Goal: Task Accomplishment & Management: Manage account settings

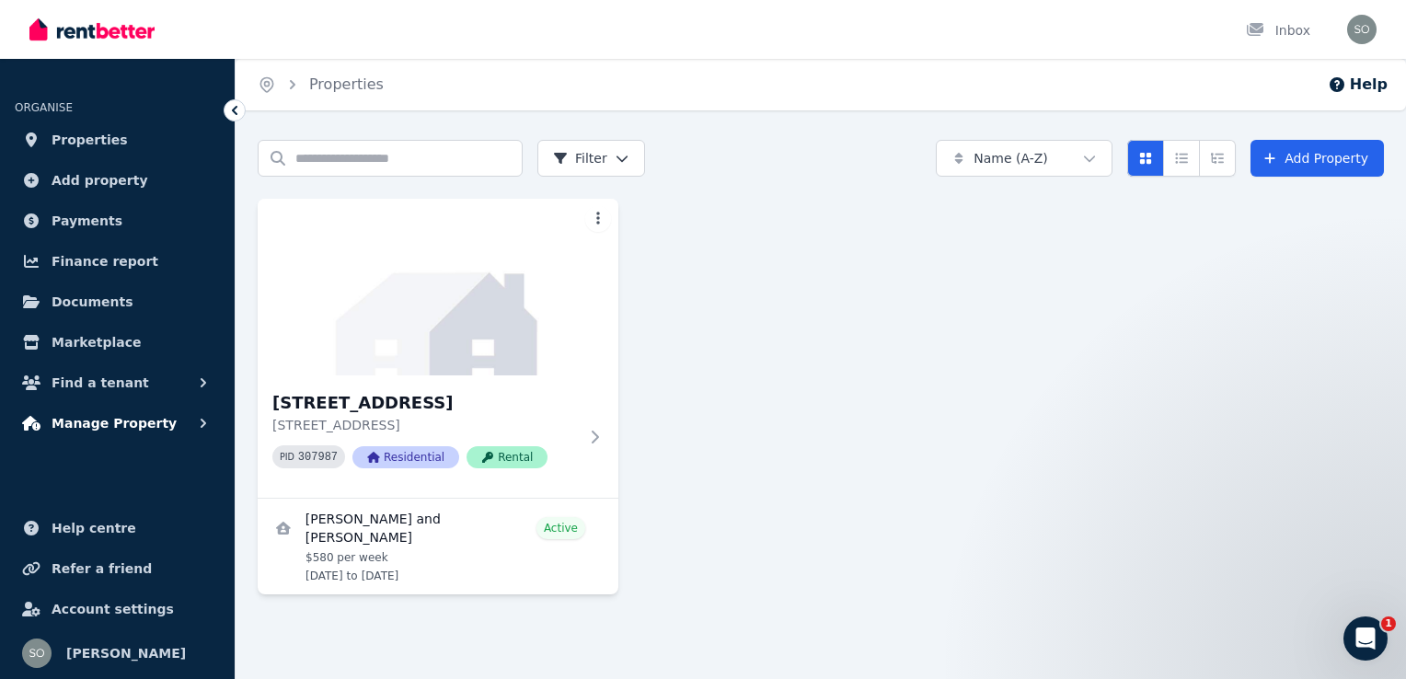
click at [132, 422] on span "Manage Property" at bounding box center [114, 423] width 125 height 22
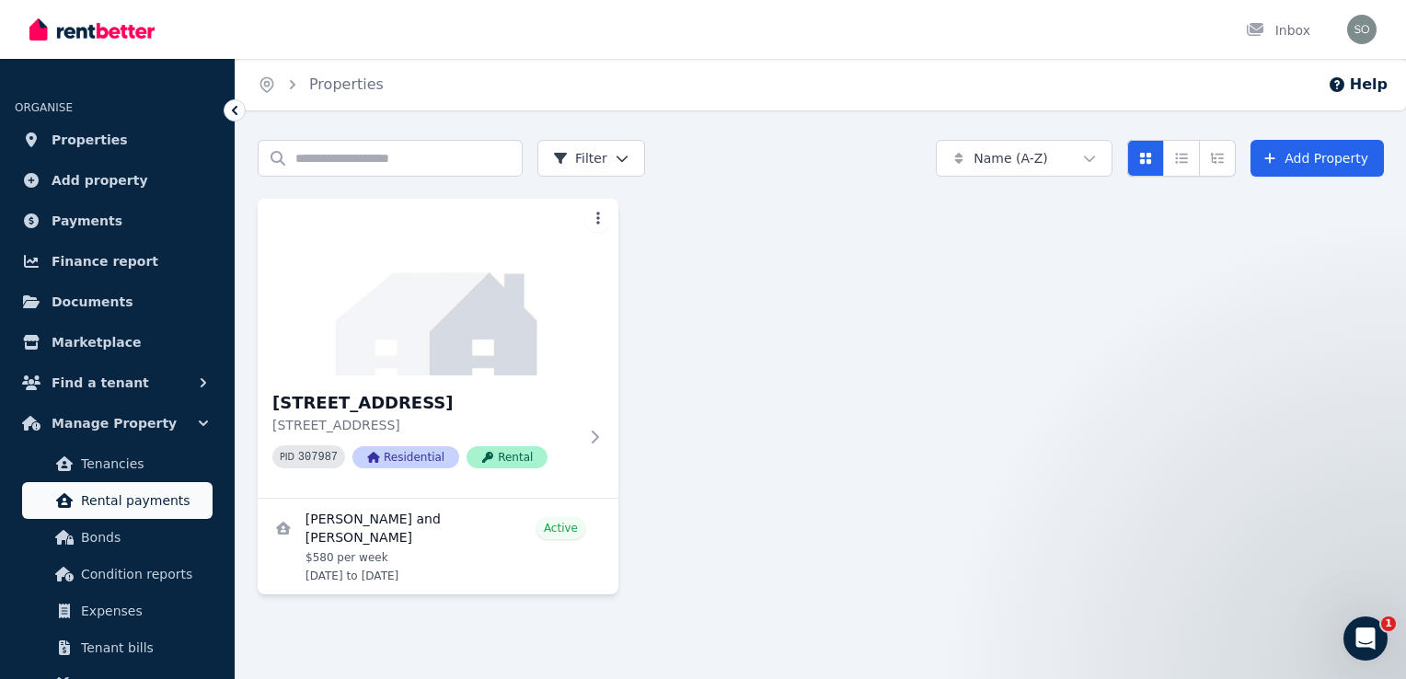
click at [118, 502] on span "Rental payments" at bounding box center [143, 500] width 124 height 22
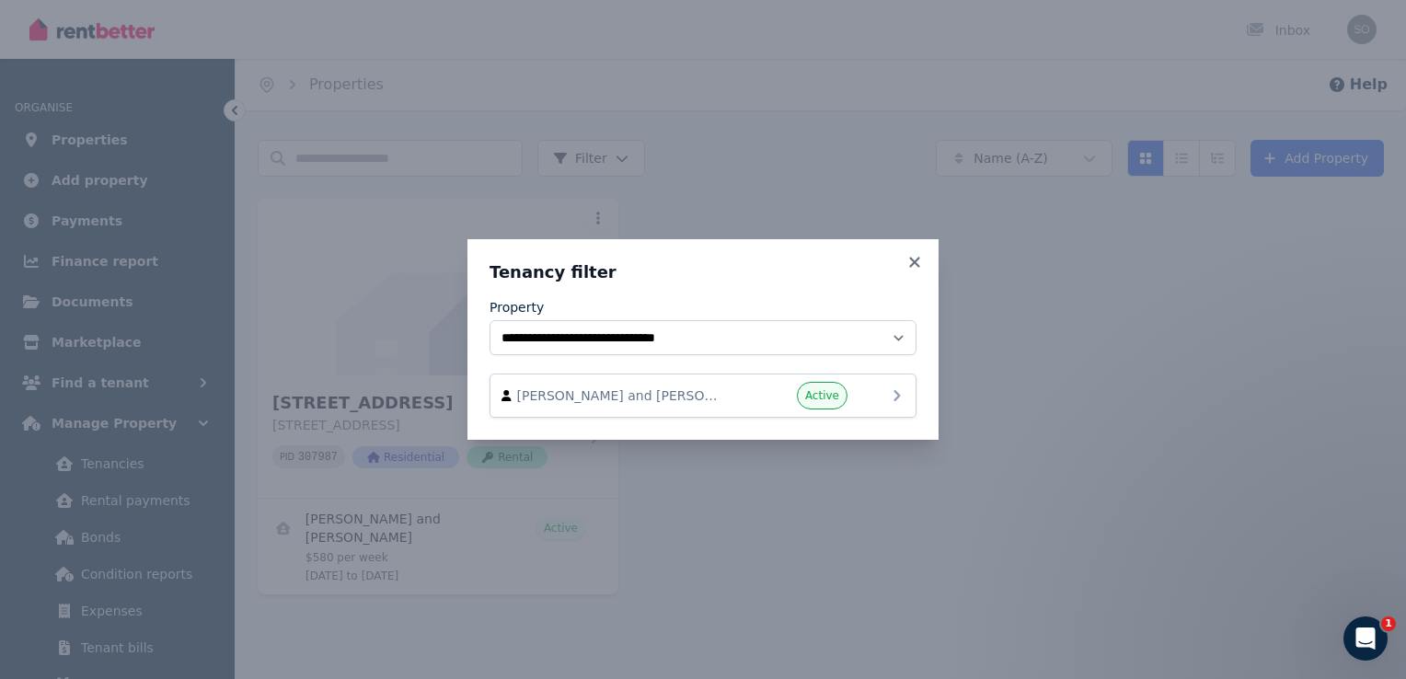
click at [877, 398] on div "Taneese Corvi and Troy Hepi Active" at bounding box center [702, 396] width 403 height 28
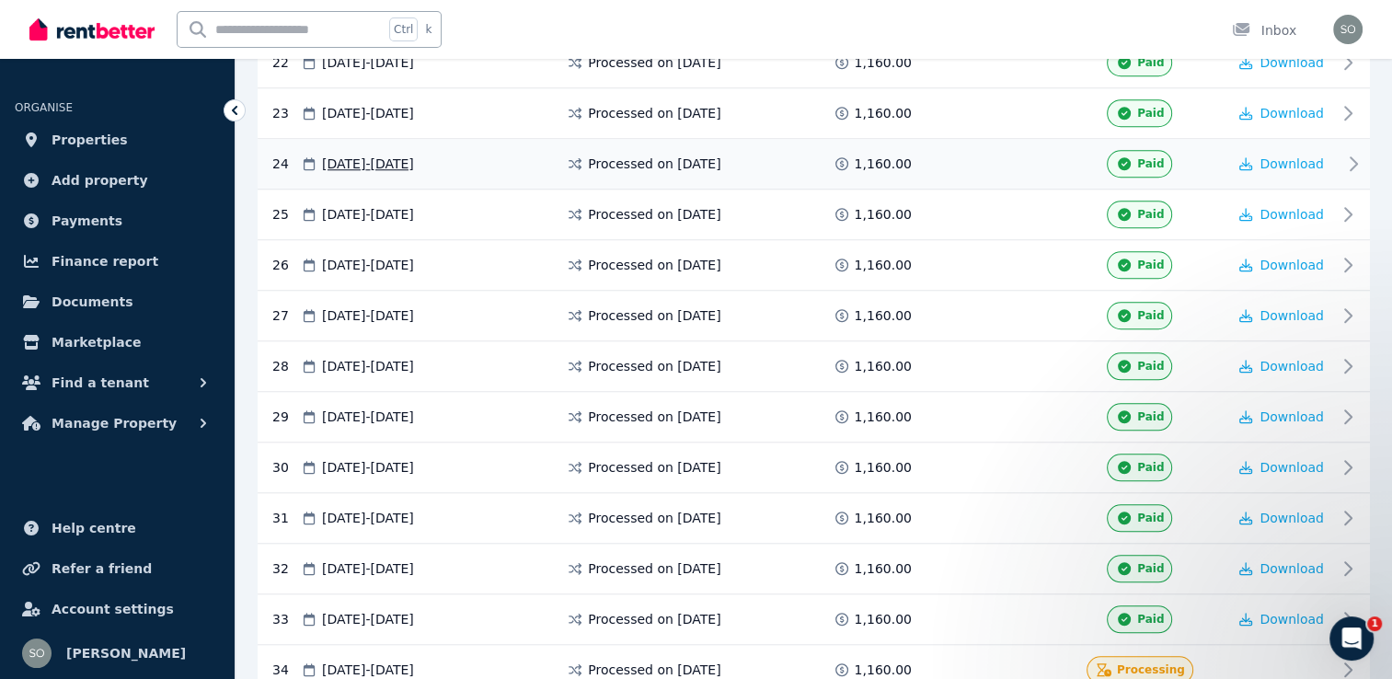
scroll to position [1564, 0]
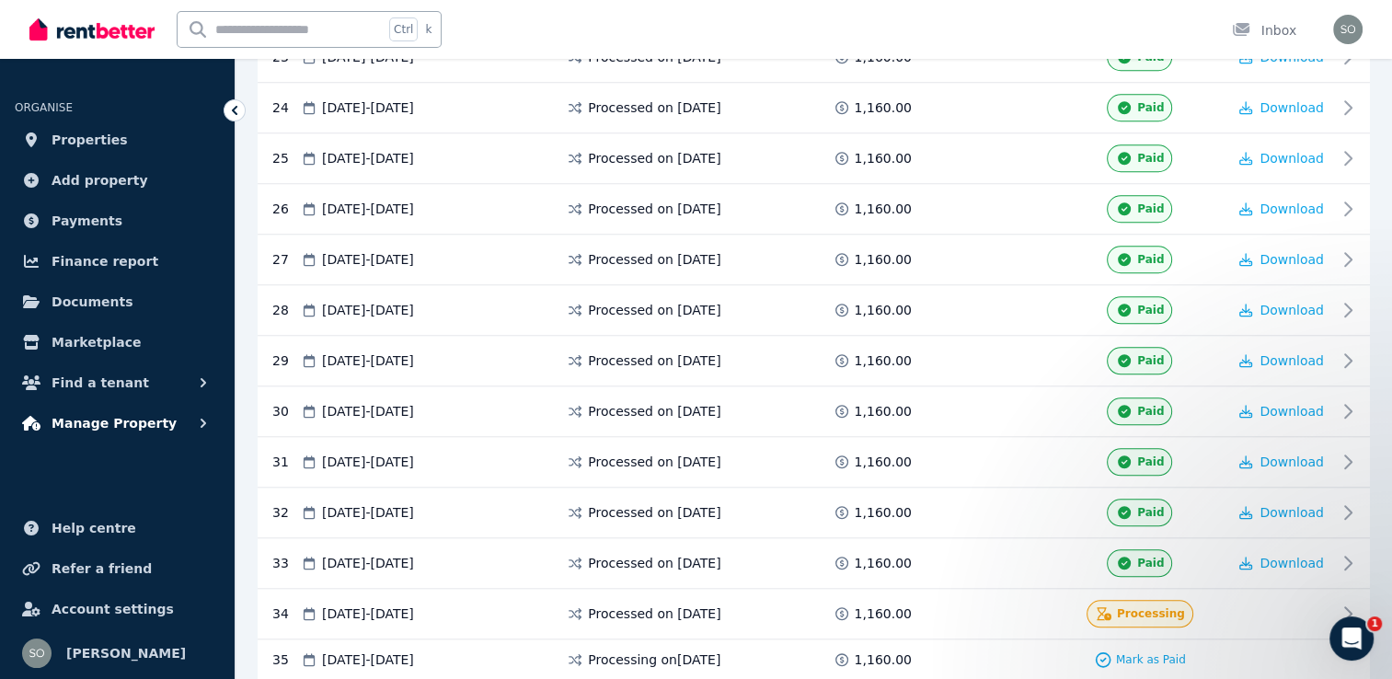
click at [184, 420] on button "Manage Property" at bounding box center [117, 423] width 205 height 37
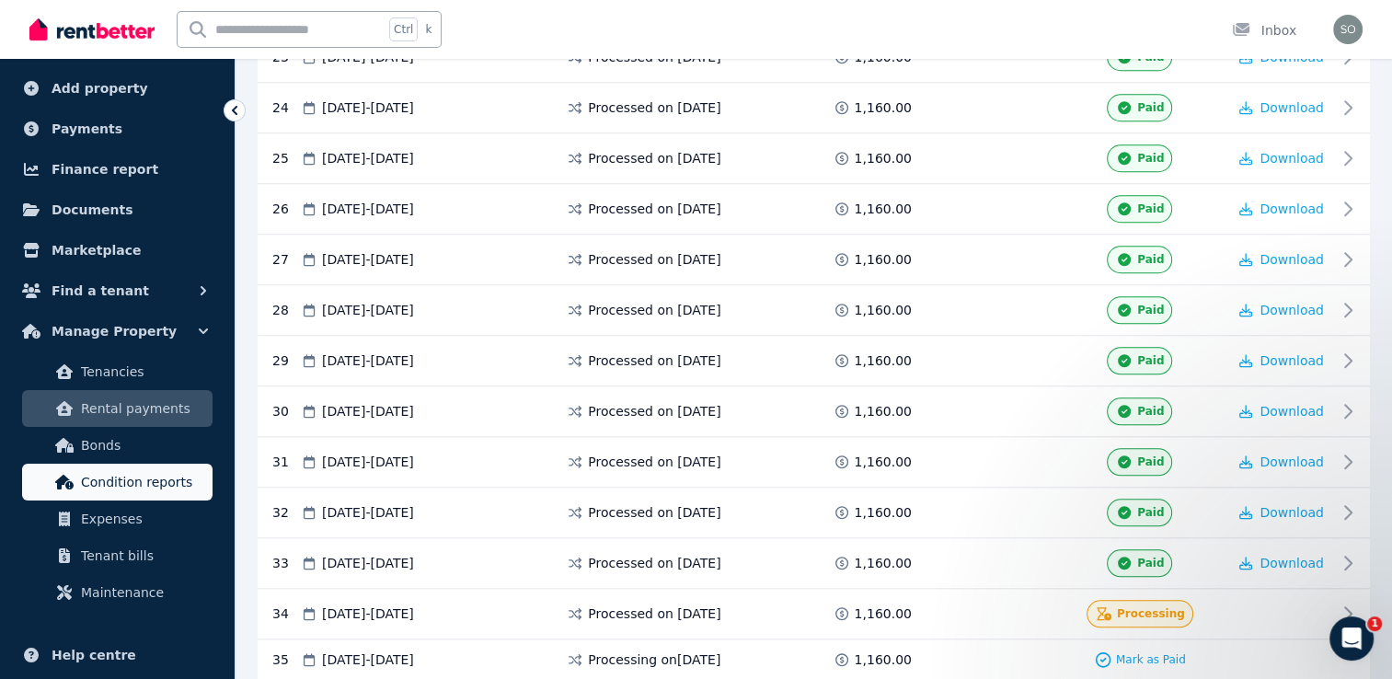
scroll to position [0, 0]
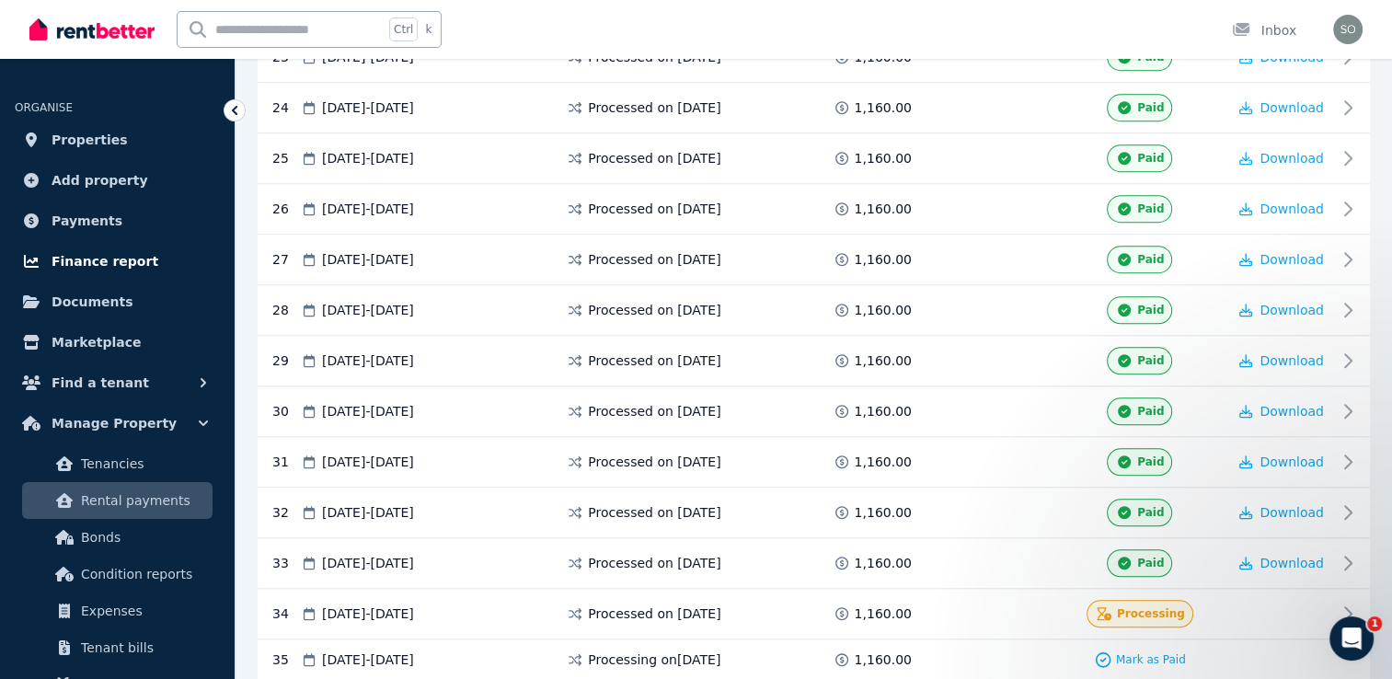
click at [110, 263] on span "Finance report" at bounding box center [105, 261] width 107 height 22
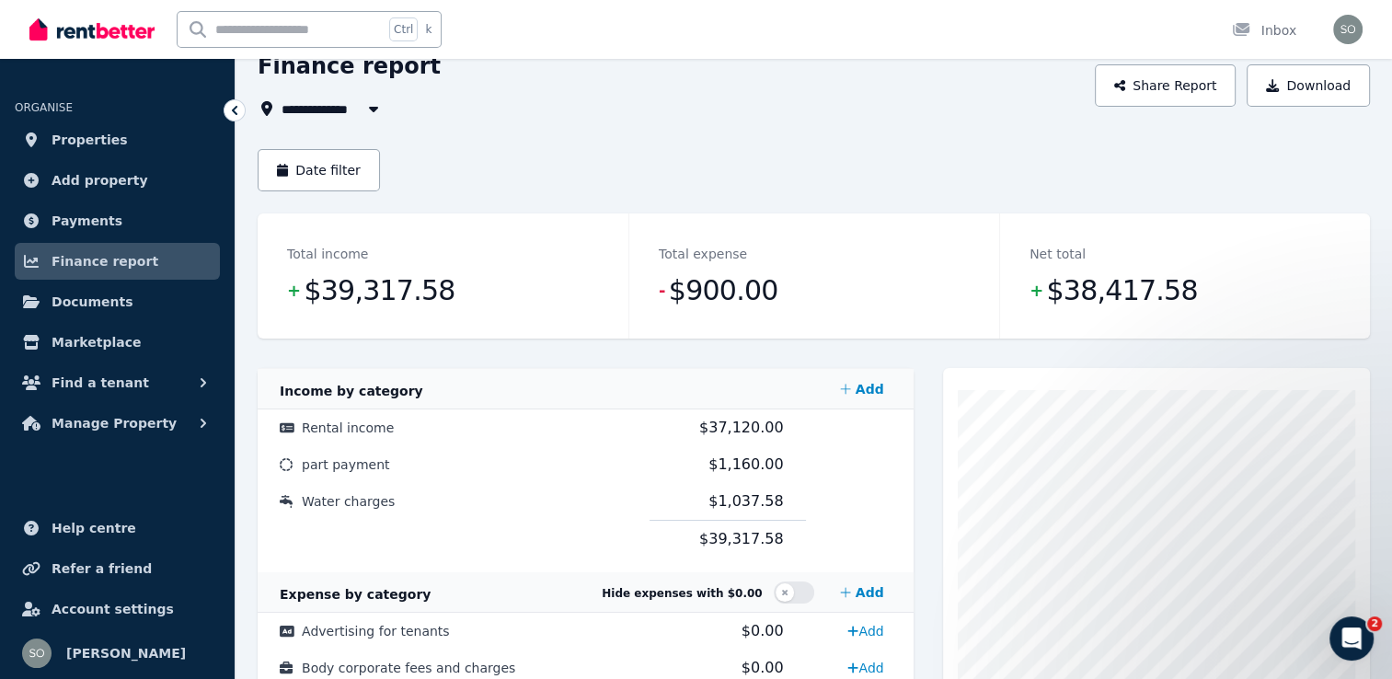
scroll to position [29, 0]
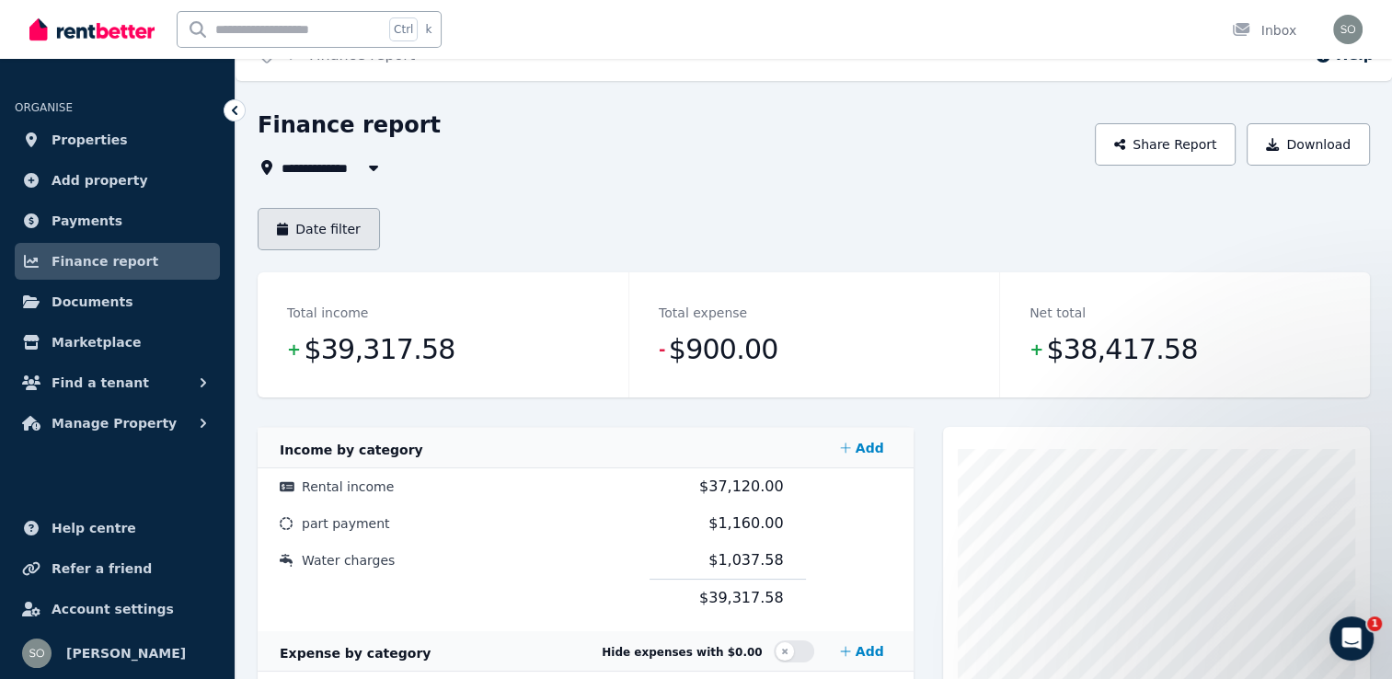
click at [342, 234] on button "Date filter" at bounding box center [319, 229] width 122 height 42
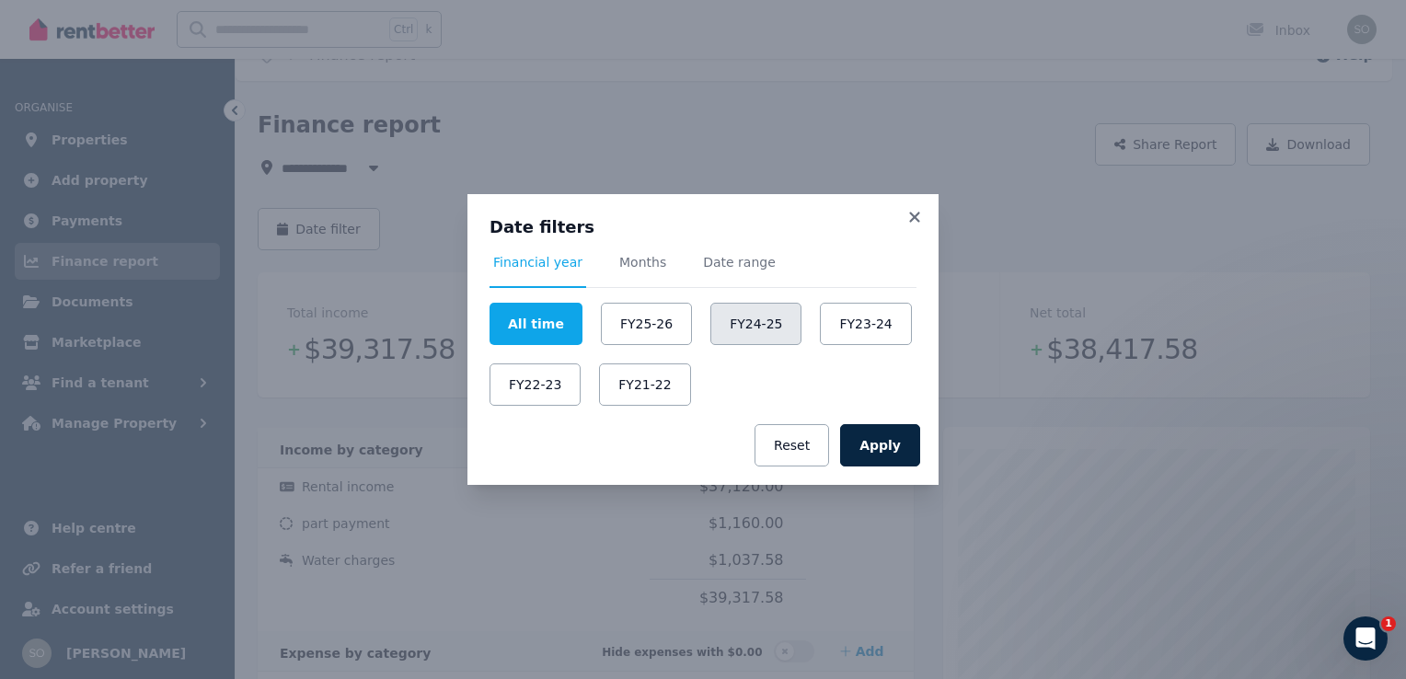
click at [753, 333] on button "FY24-25" at bounding box center [755, 324] width 91 height 42
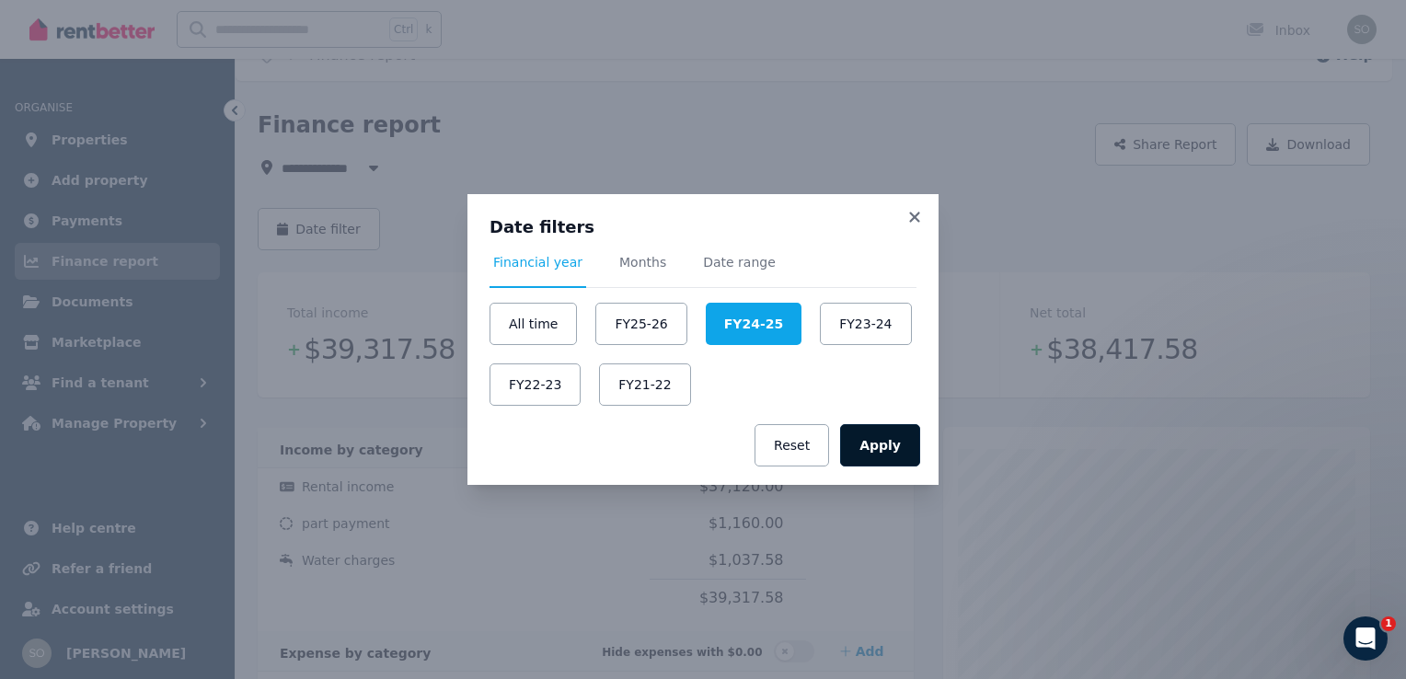
click at [887, 451] on button "Apply" at bounding box center [880, 445] width 80 height 42
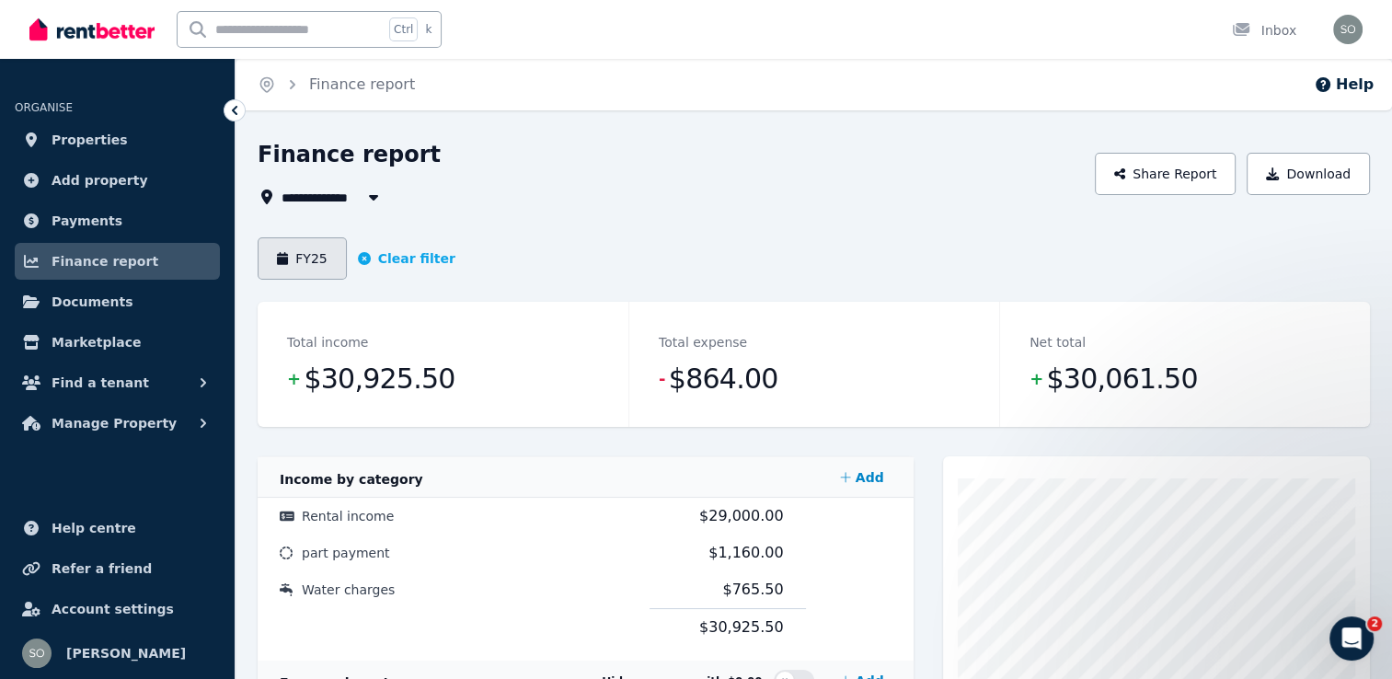
click at [310, 259] on button "FY25" at bounding box center [302, 258] width 89 height 42
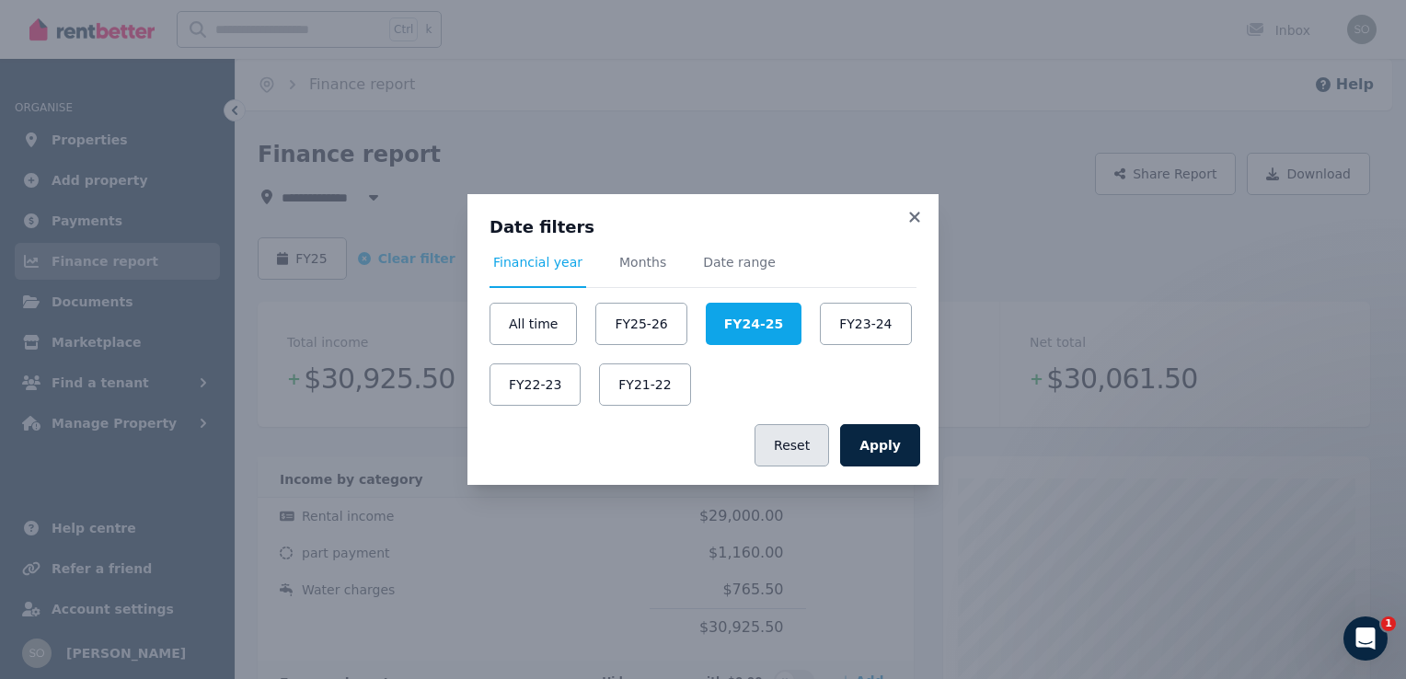
click at [803, 450] on button "Reset" at bounding box center [791, 445] width 75 height 42
click at [881, 447] on button "Apply" at bounding box center [880, 445] width 80 height 42
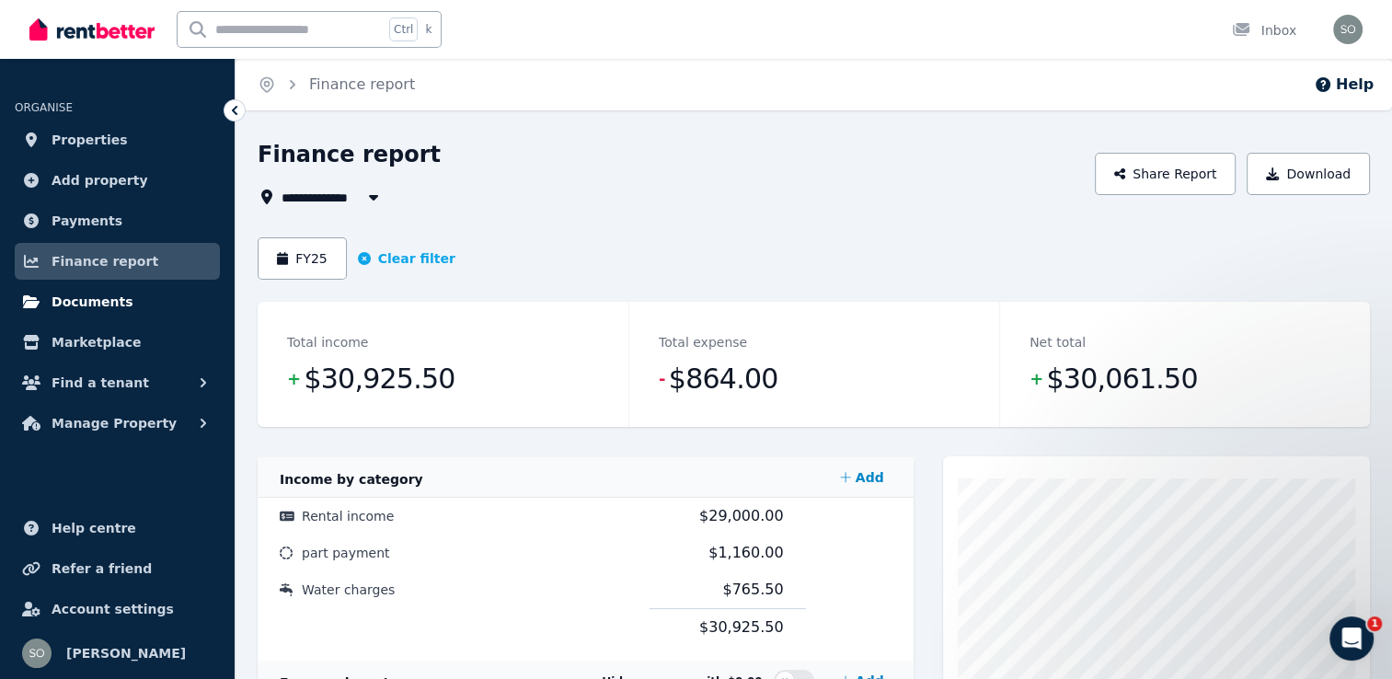
click at [66, 307] on span "Documents" at bounding box center [93, 302] width 82 height 22
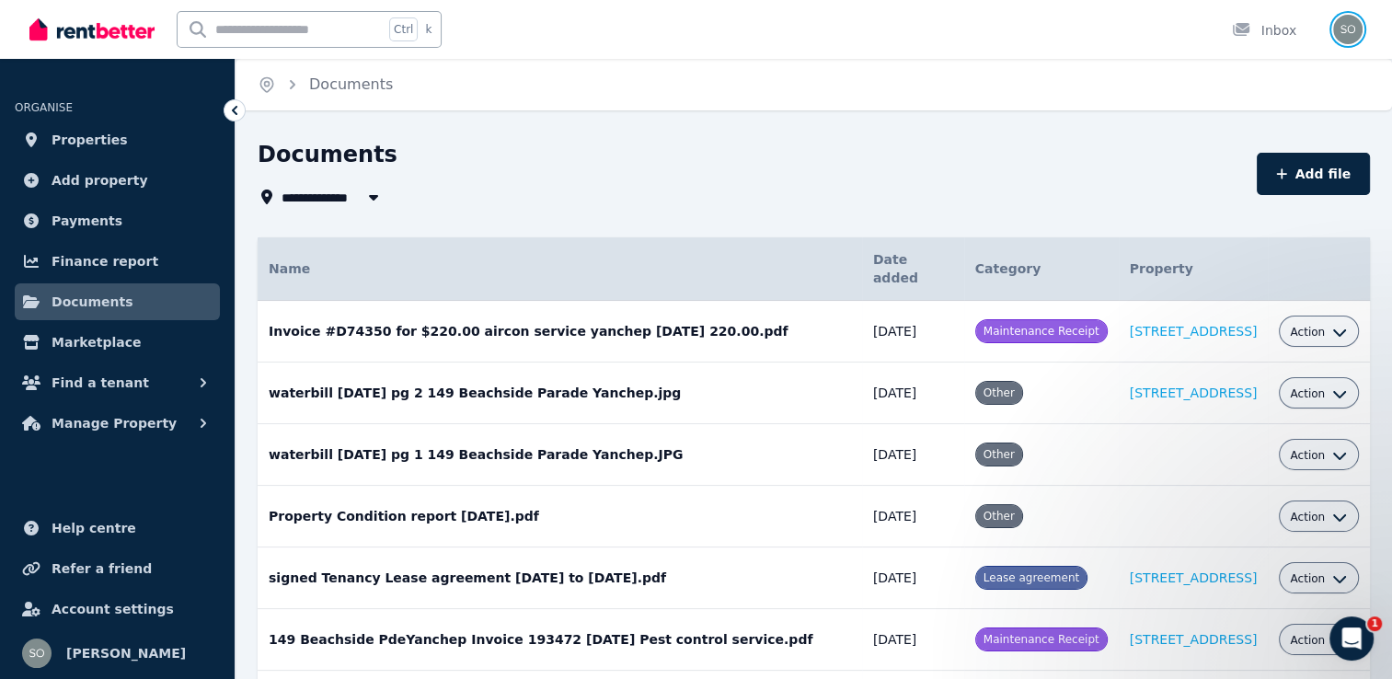
click at [1340, 29] on img "button" at bounding box center [1347, 29] width 29 height 29
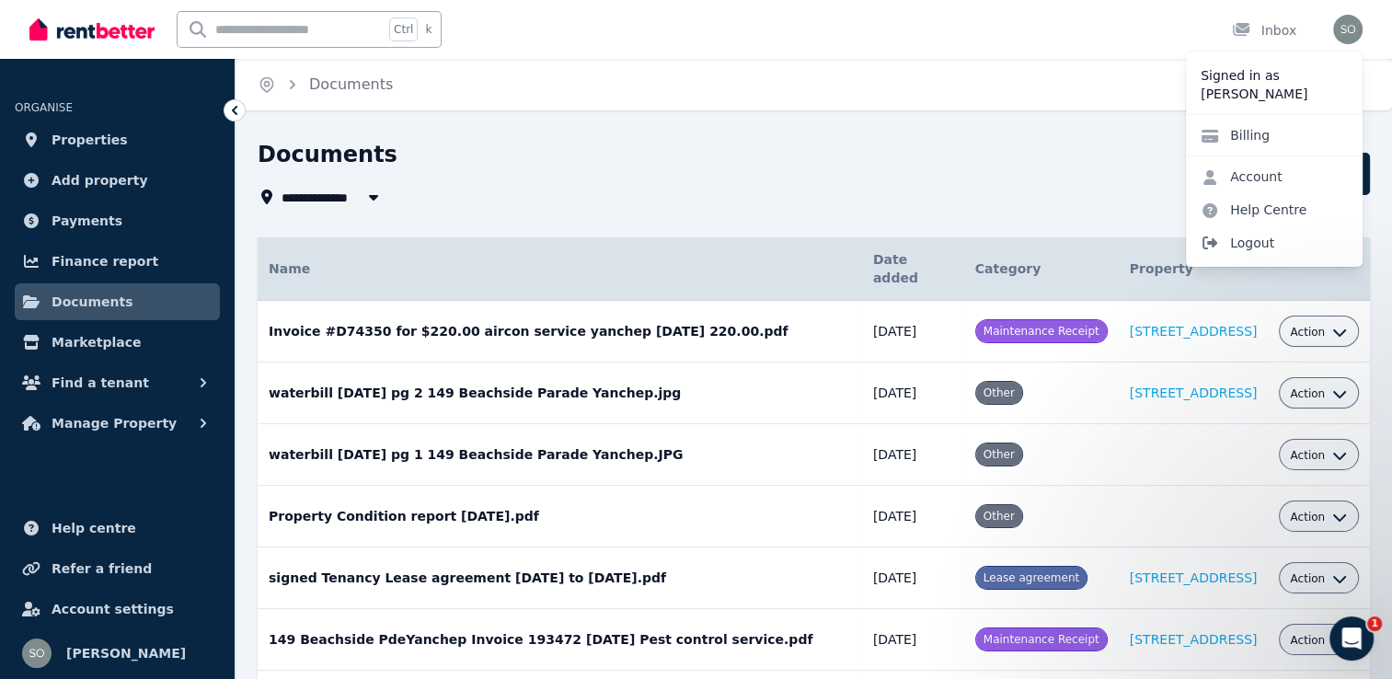
click at [1241, 241] on span "Logout" at bounding box center [1274, 242] width 177 height 33
